Goal: Find specific page/section: Find specific page/section

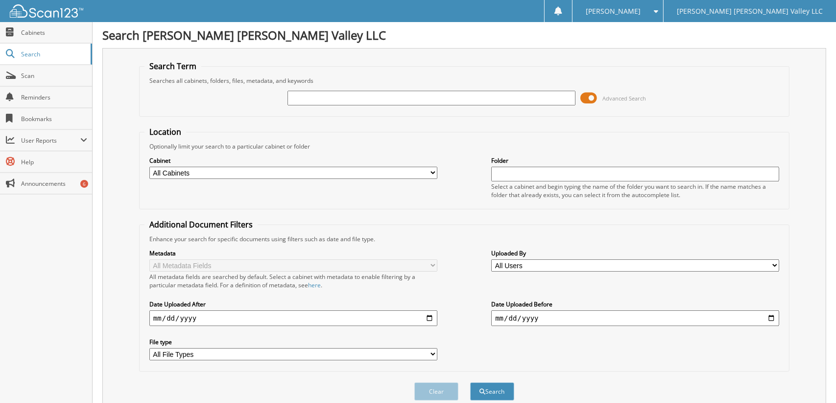
click at [306, 96] on input "text" at bounding box center [432, 98] width 288 height 15
type input "801275"
click at [470, 382] on button "Search" at bounding box center [492, 391] width 44 height 18
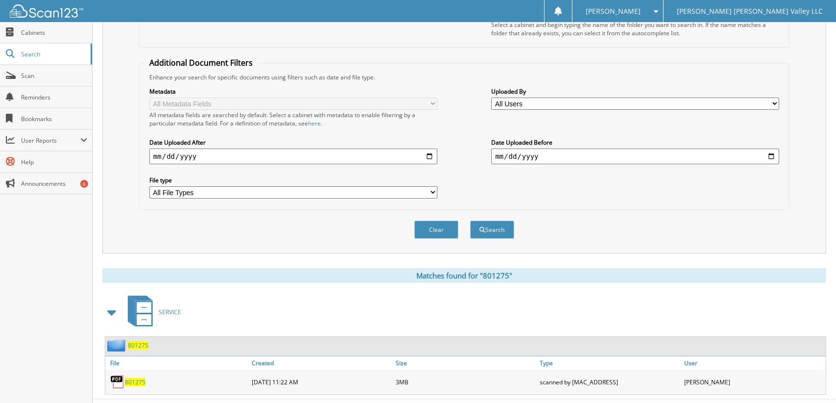
scroll to position [174, 0]
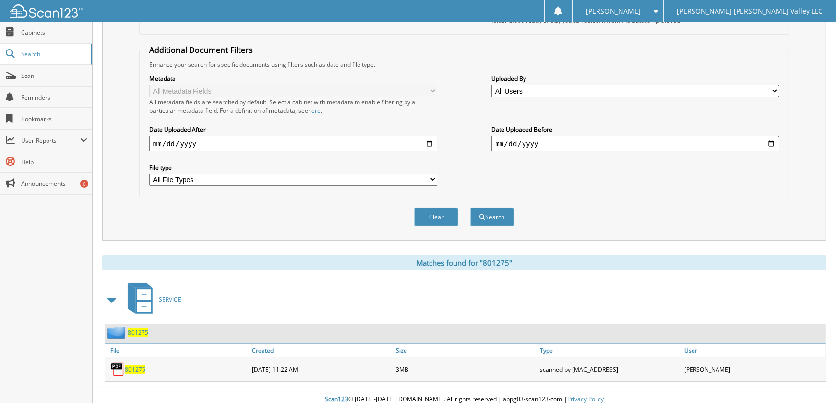
click at [142, 365] on span "801275" at bounding box center [135, 369] width 21 height 8
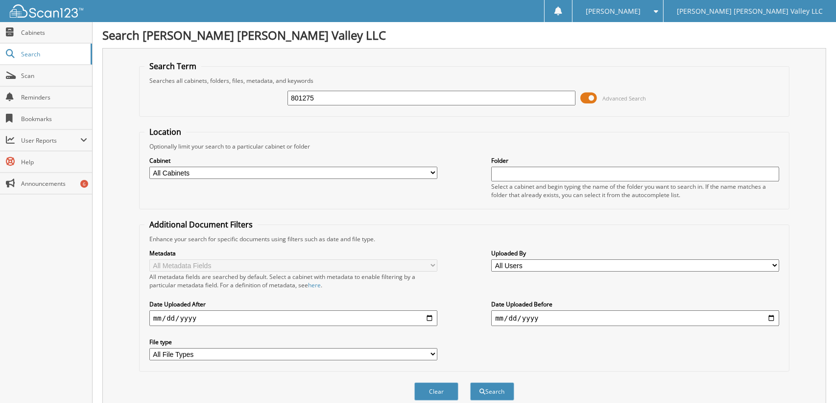
click at [323, 96] on input "801275" at bounding box center [432, 98] width 288 height 15
type input "8"
type input "678522"
click at [470, 382] on button "Search" at bounding box center [492, 391] width 44 height 18
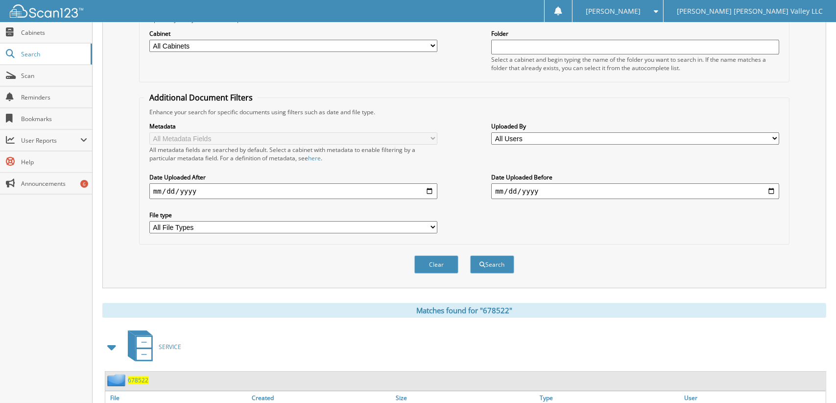
scroll to position [174, 0]
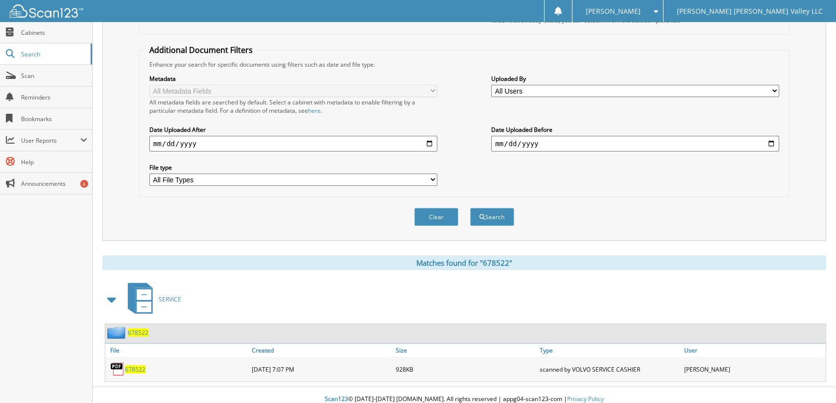
click at [134, 365] on span "678522" at bounding box center [135, 369] width 21 height 8
